Goal: Answer question/provide support

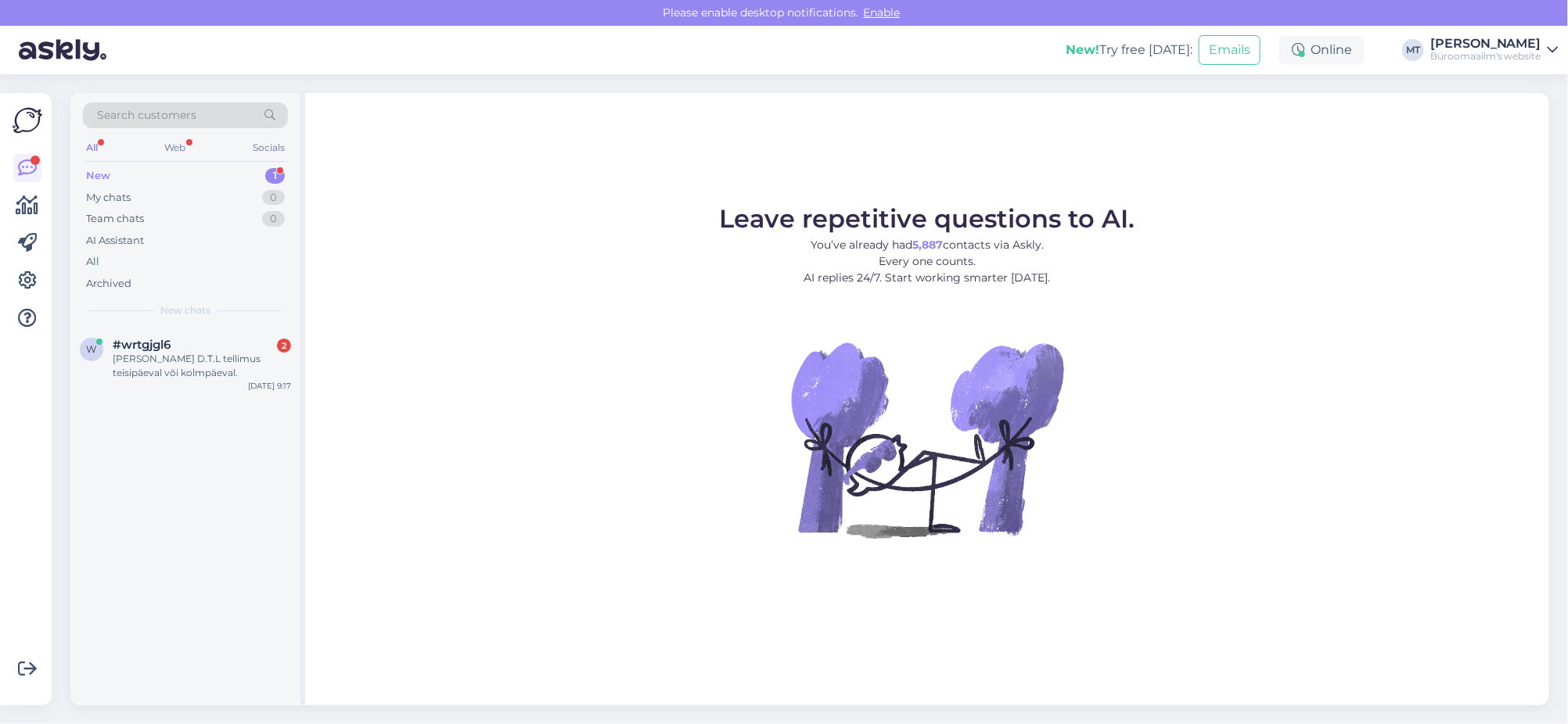
click at [91, 172] on div "New" at bounding box center [98, 176] width 24 height 16
click at [148, 359] on div "[PERSON_NAME] D.T.L tellimus teisipäeval või kolmpäeval." at bounding box center [201, 366] width 179 height 28
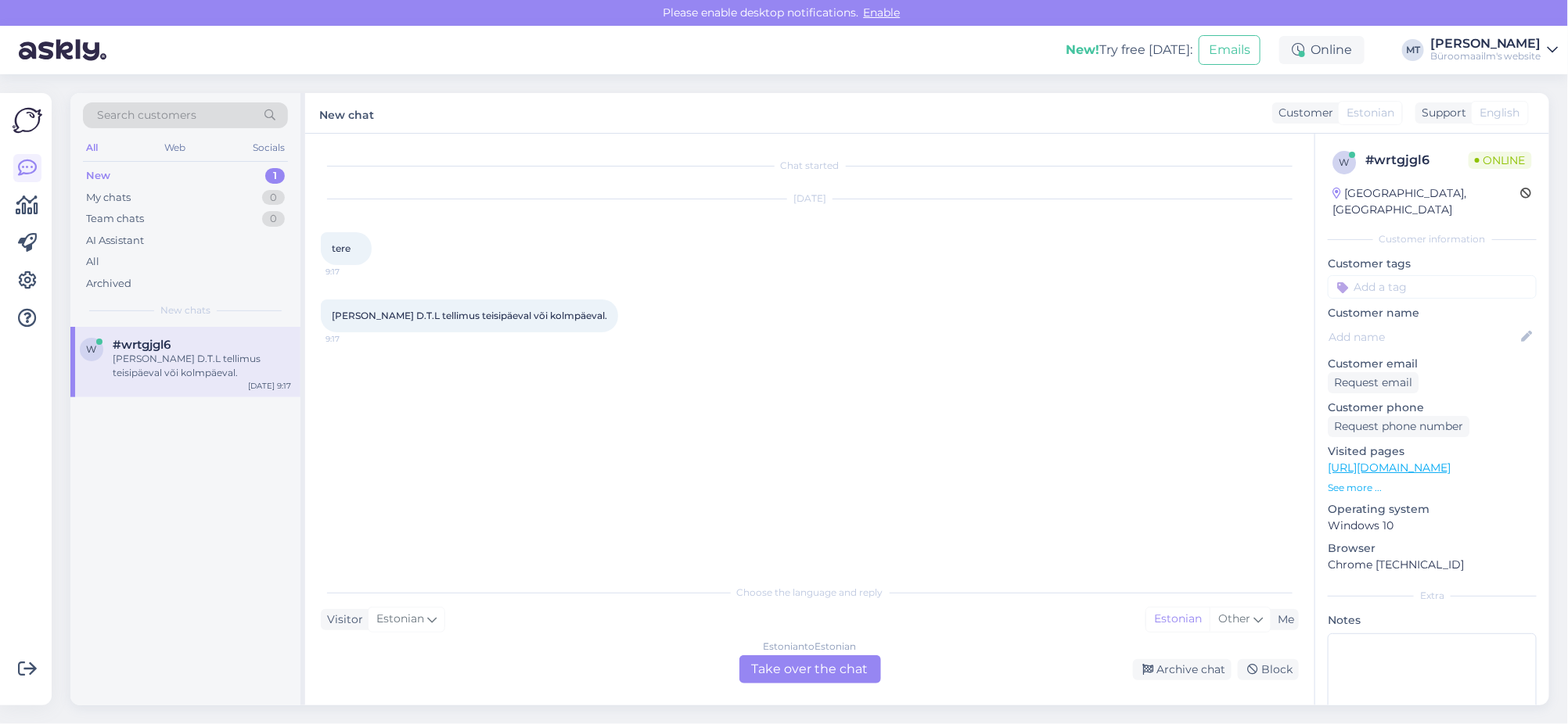
click at [846, 669] on div "Estonian to Estonian Take over the chat" at bounding box center [810, 670] width 142 height 28
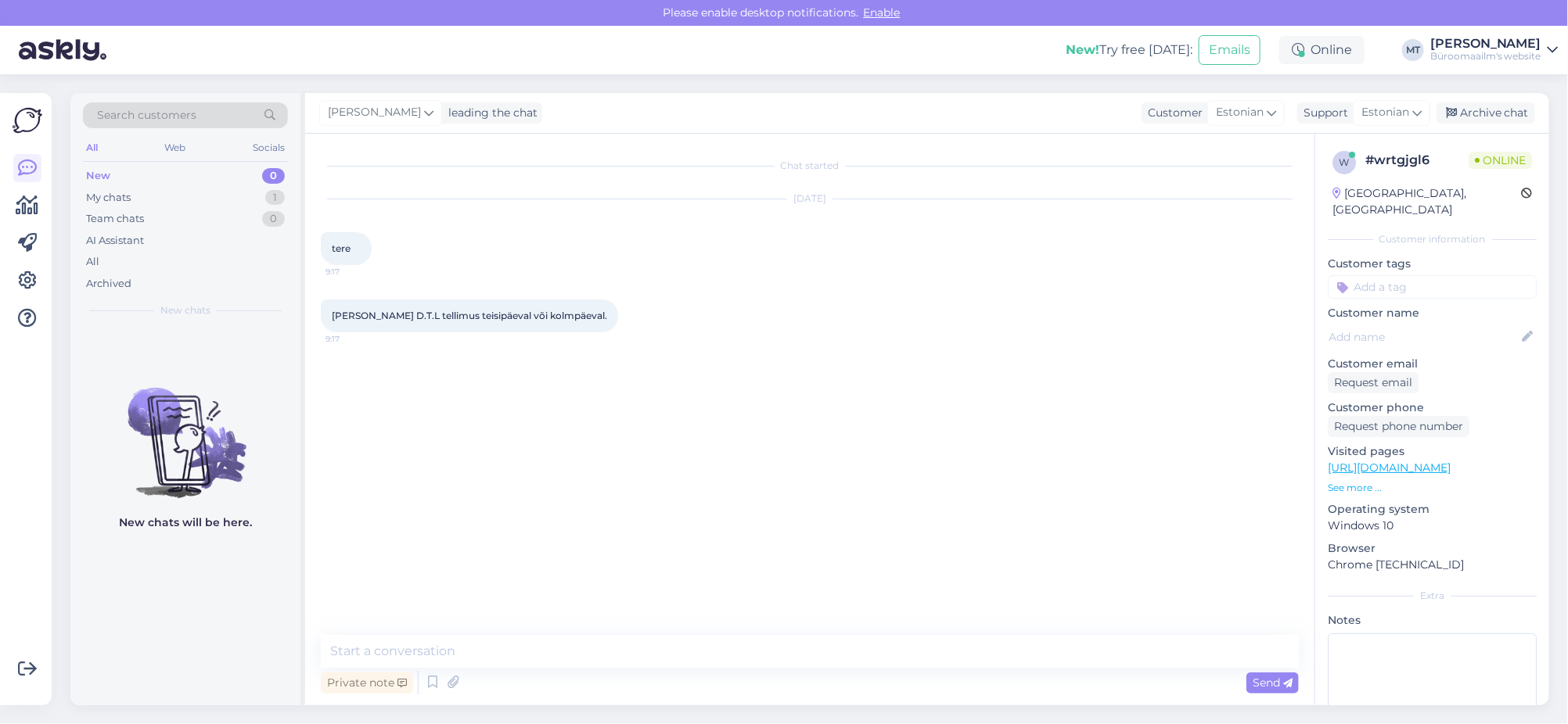
click at [477, 630] on div "Chat started [DATE] tere 9:17 [PERSON_NAME] D.T.L tellimus teisipäeval või kolm…" at bounding box center [810, 420] width 1009 height 571
click at [477, 635] on textarea at bounding box center [810, 651] width 978 height 33
type textarea "Tere. Tarnime kaubad teisipäeval 23.09."
click at [1508, 111] on div "Archive chat" at bounding box center [1486, 112] width 99 height 21
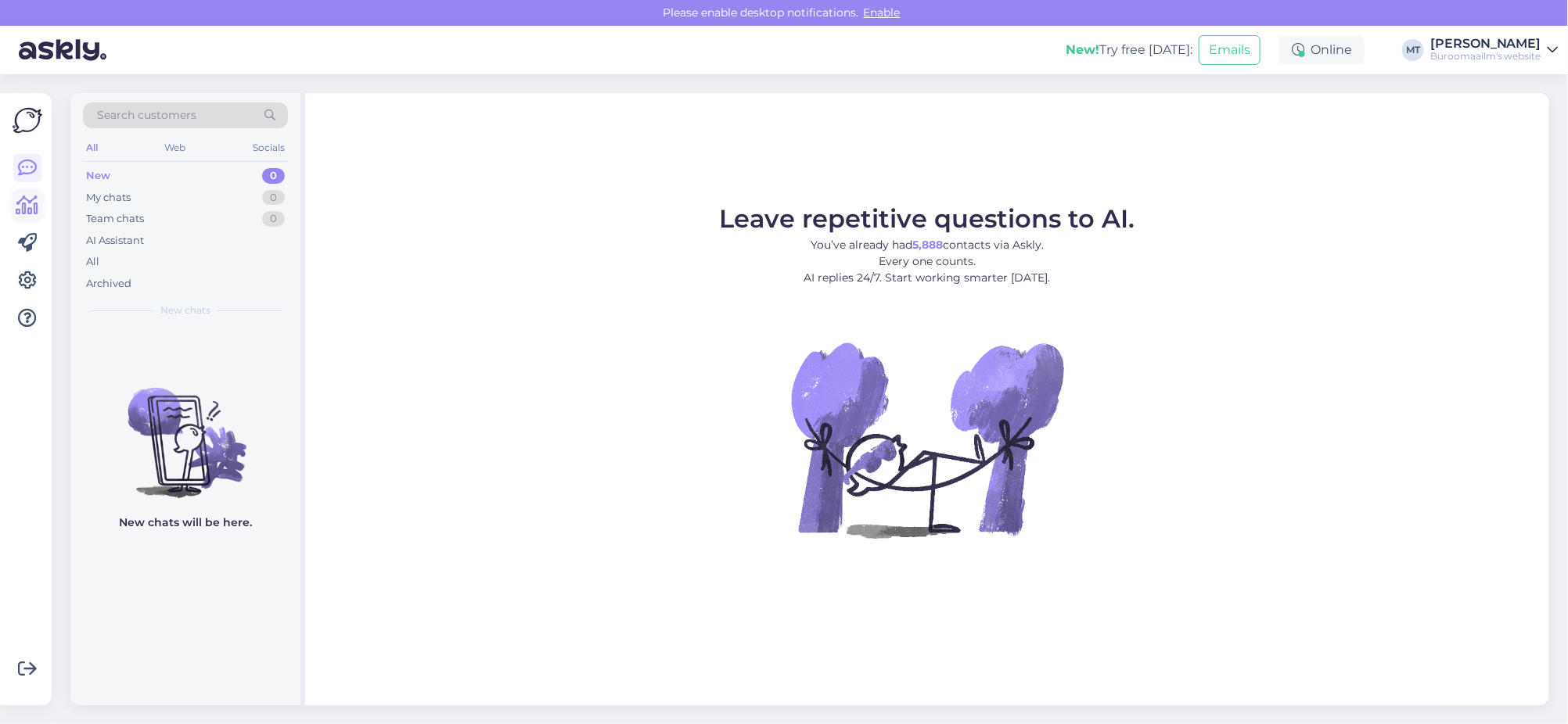
click at [33, 202] on icon at bounding box center [28, 205] width 23 height 18
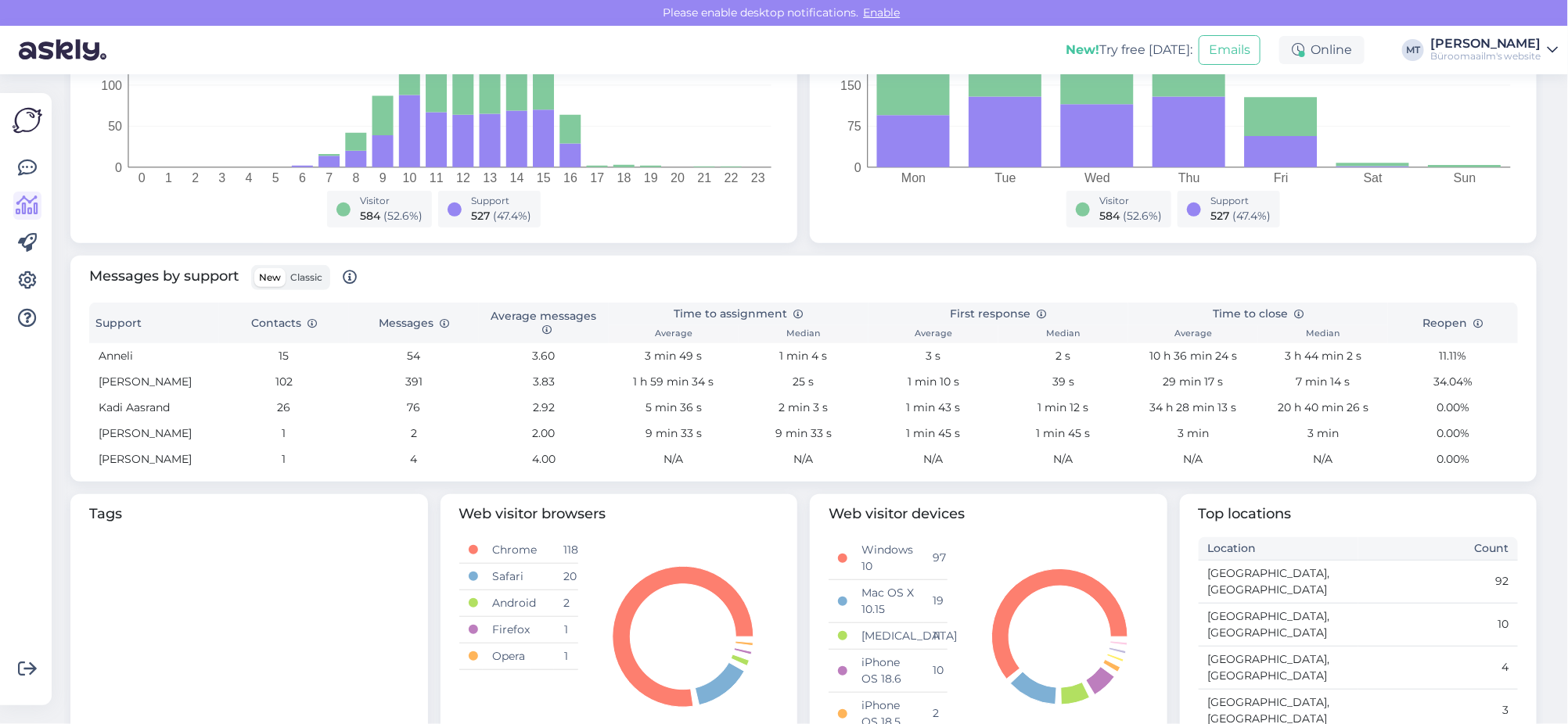
scroll to position [370, 0]
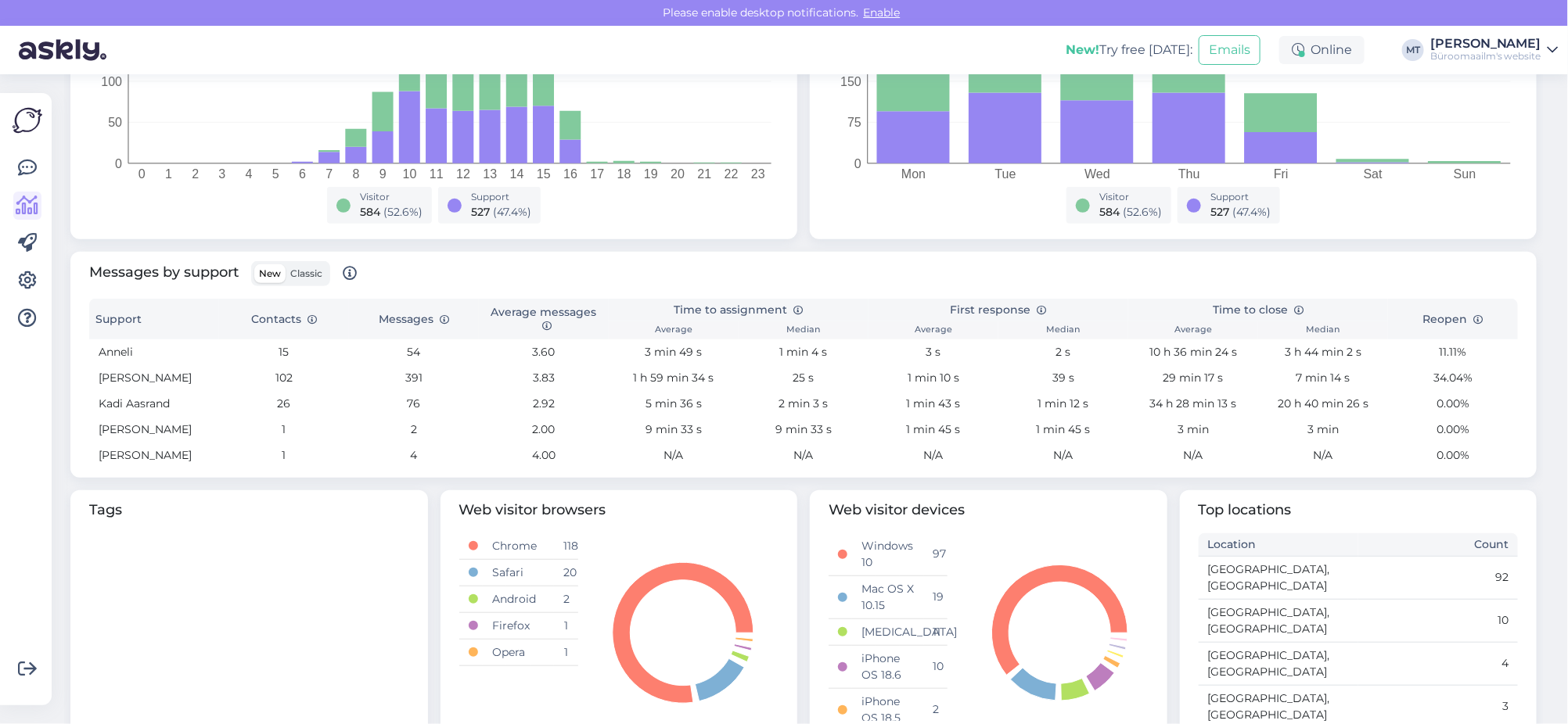
click at [314, 277] on span "Classic" at bounding box center [306, 273] width 32 height 12
click at [286, 265] on input "Classic" at bounding box center [286, 265] width 0 height 0
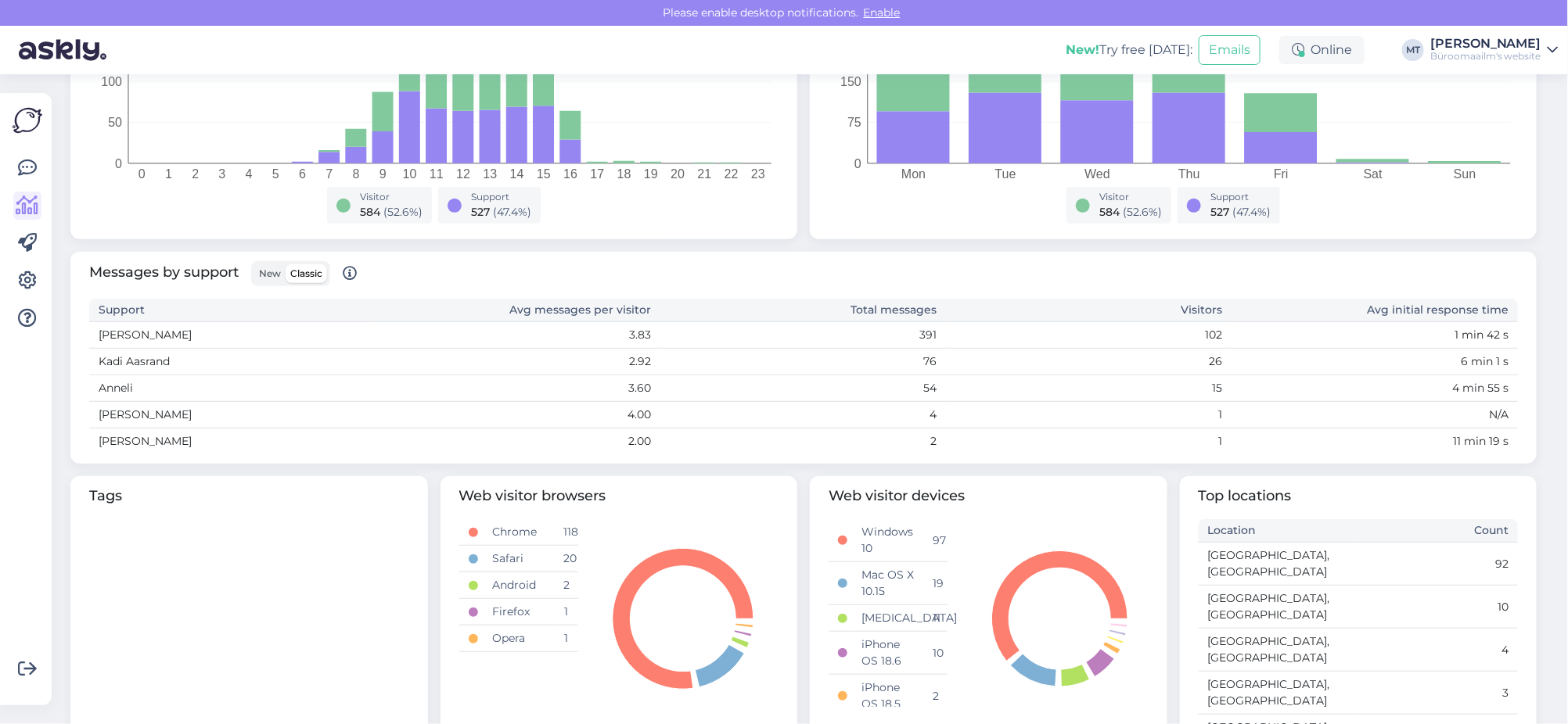
scroll to position [0, 0]
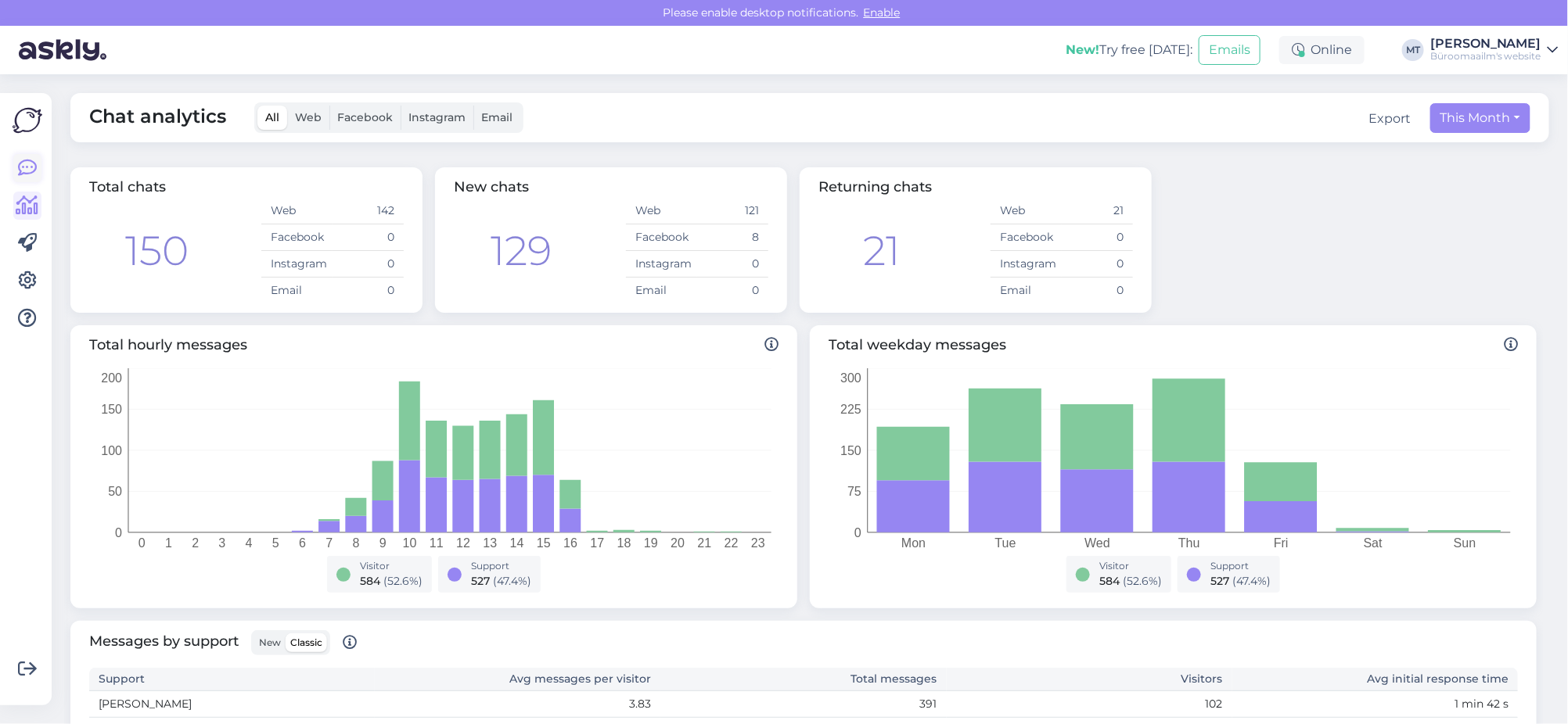
click at [28, 164] on icon at bounding box center [27, 168] width 18 height 18
